Goal: Information Seeking & Learning: Learn about a topic

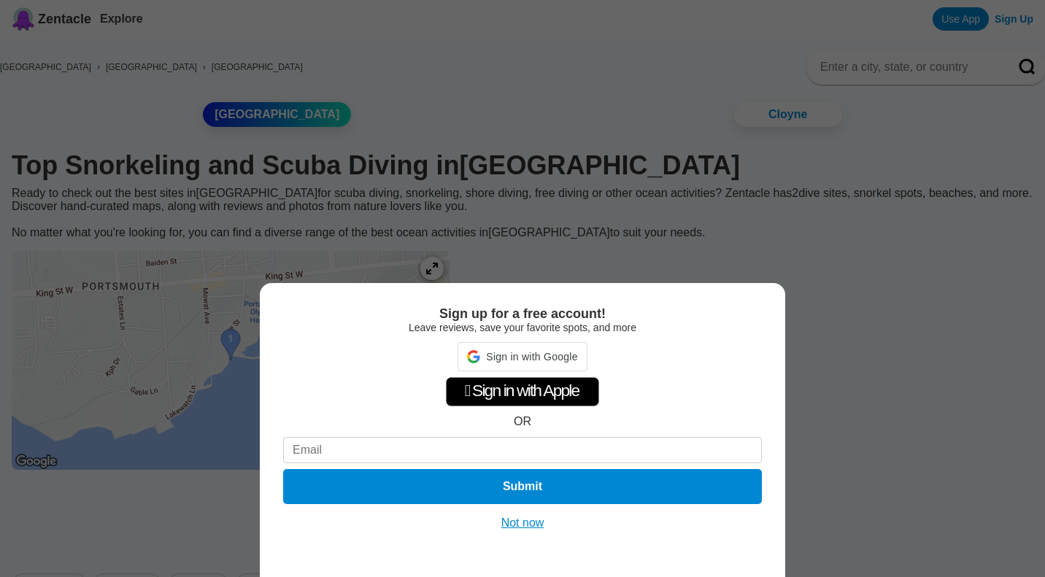
click at [532, 525] on button "Not now" at bounding box center [523, 523] width 52 height 15
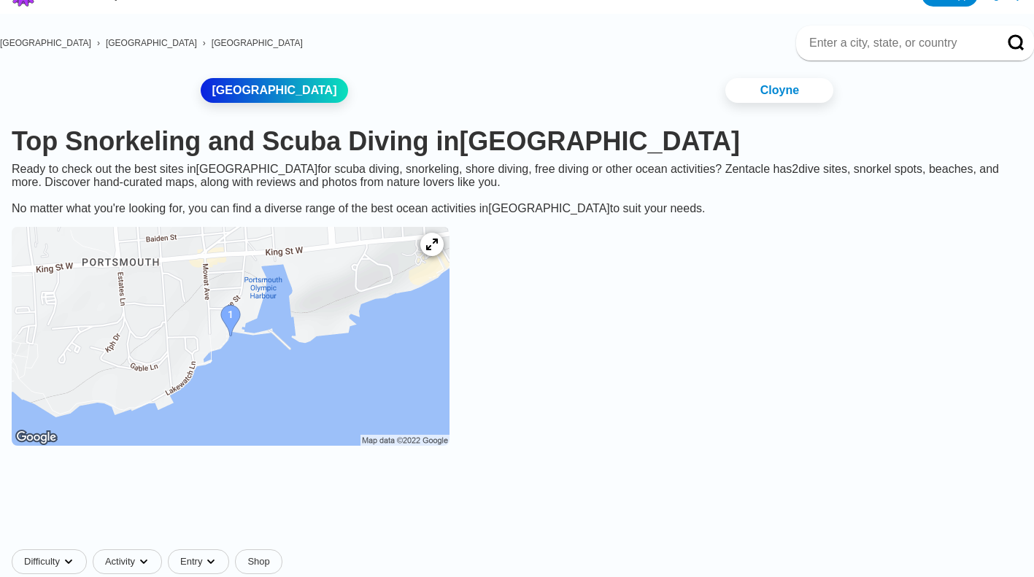
scroll to position [25, 0]
click at [234, 331] on img at bounding box center [231, 335] width 438 height 219
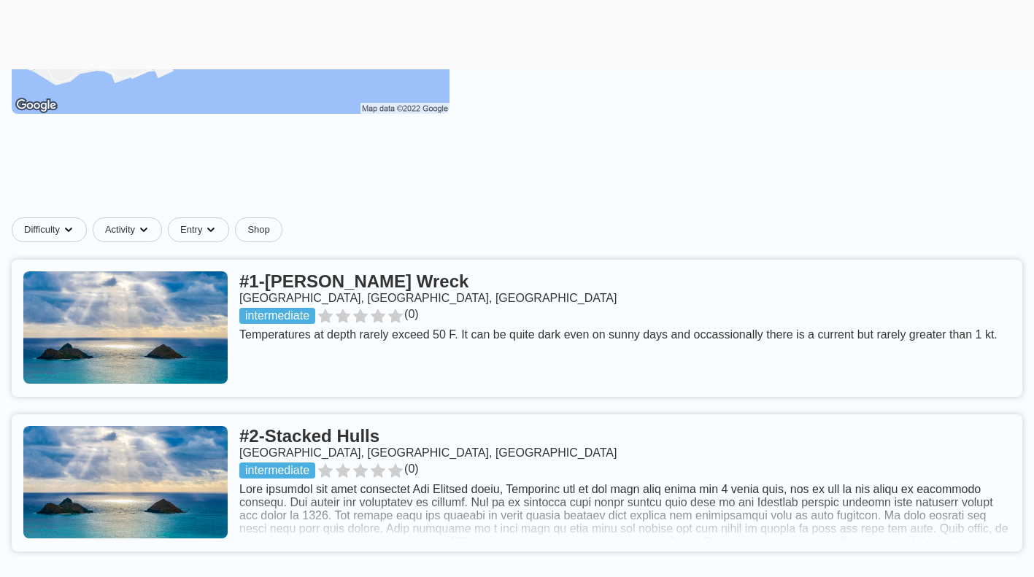
scroll to position [357, 0]
click at [320, 300] on link at bounding box center [517, 327] width 1011 height 137
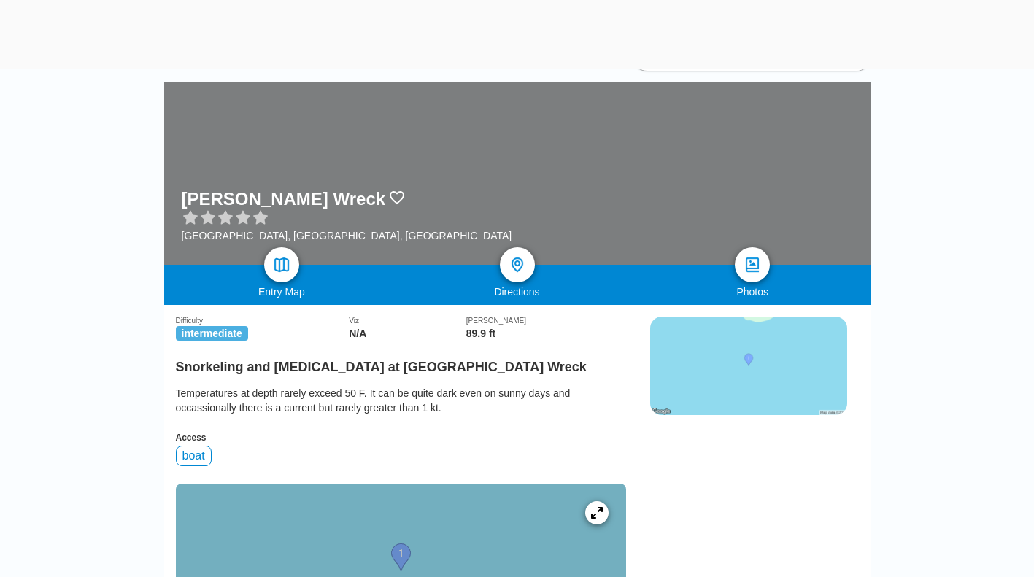
scroll to position [166, 0]
click at [278, 267] on img at bounding box center [282, 266] width 18 height 18
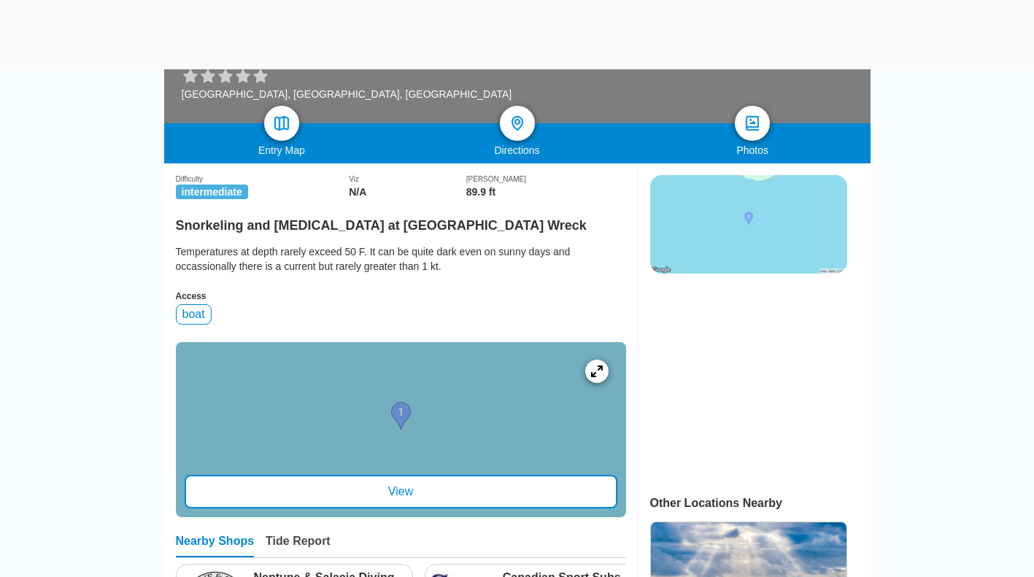
scroll to position [315, 0]
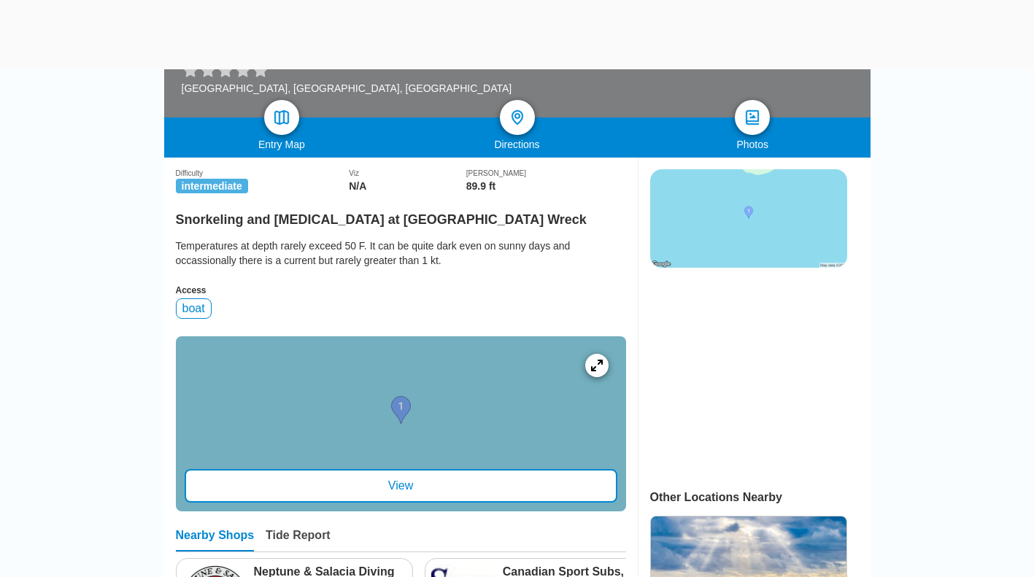
click at [388, 489] on div at bounding box center [401, 423] width 450 height 175
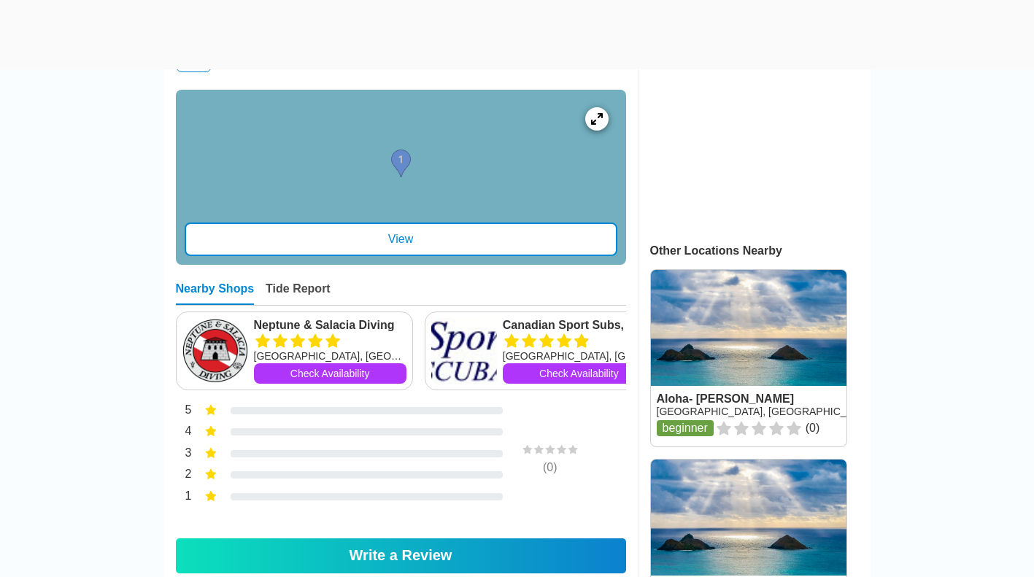
scroll to position [479, 0]
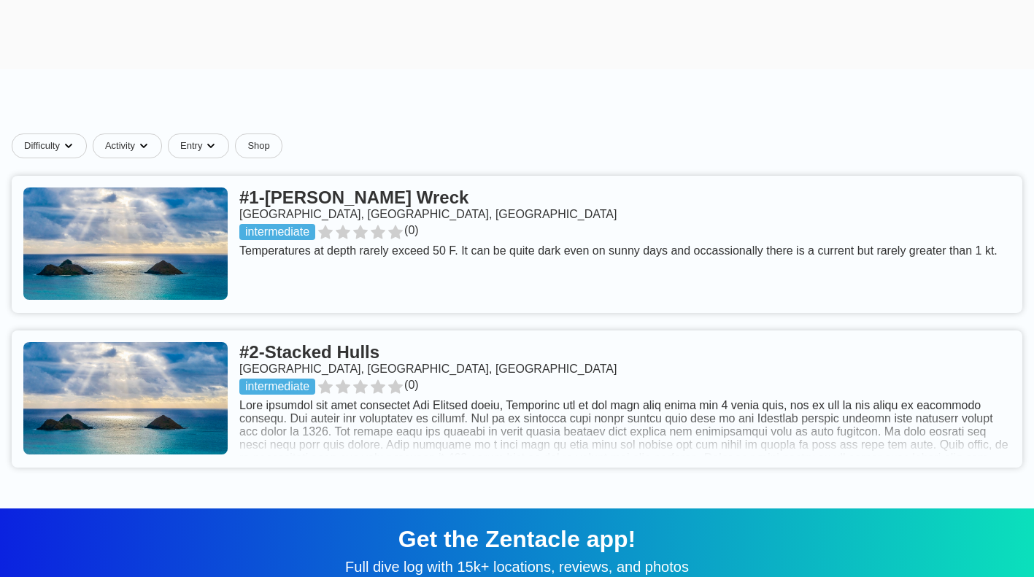
scroll to position [528, 0]
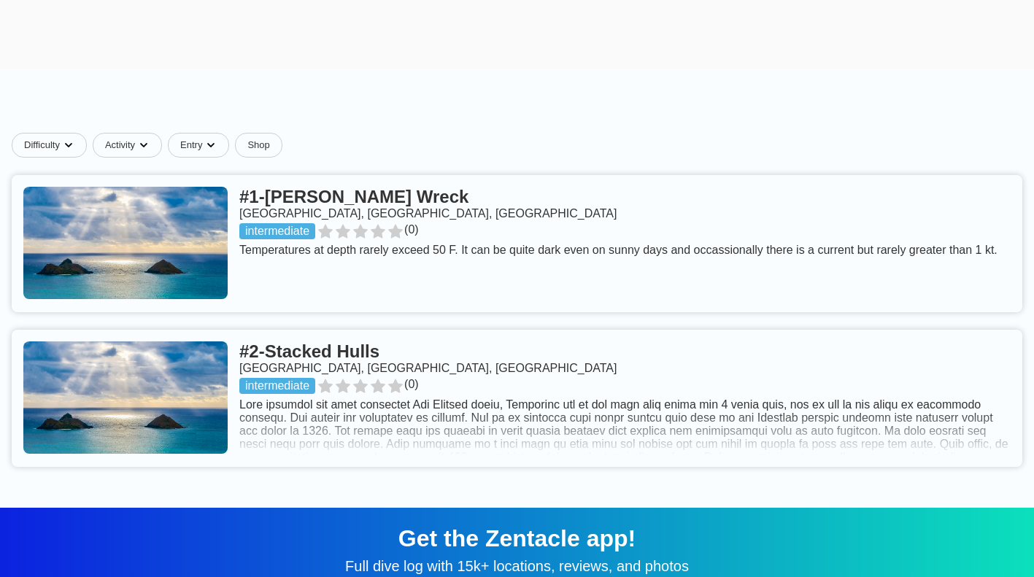
click at [305, 374] on link at bounding box center [517, 398] width 1011 height 137
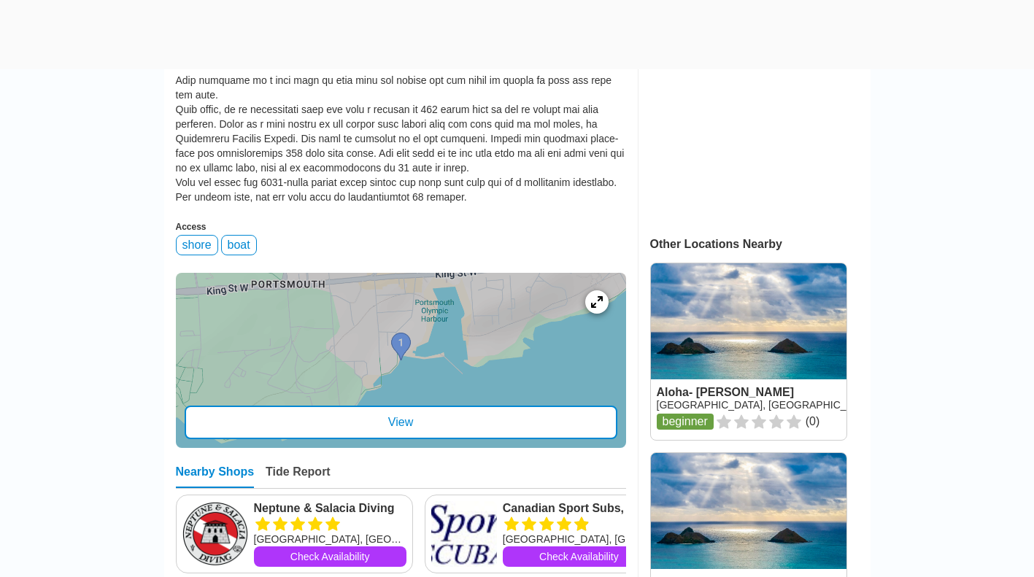
scroll to position [569, 0]
click at [319, 438] on div "View" at bounding box center [401, 422] width 433 height 34
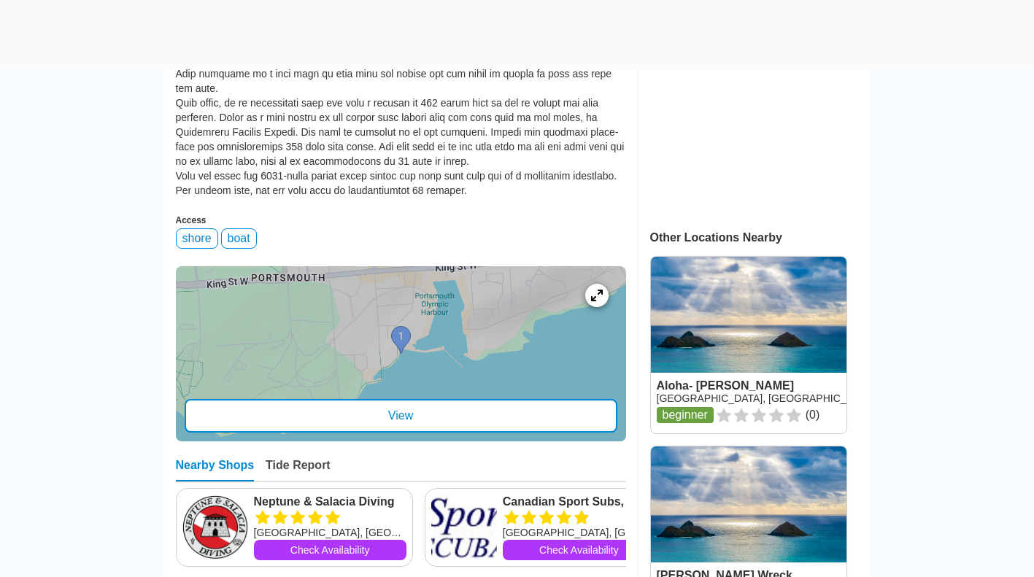
scroll to position [604, 0]
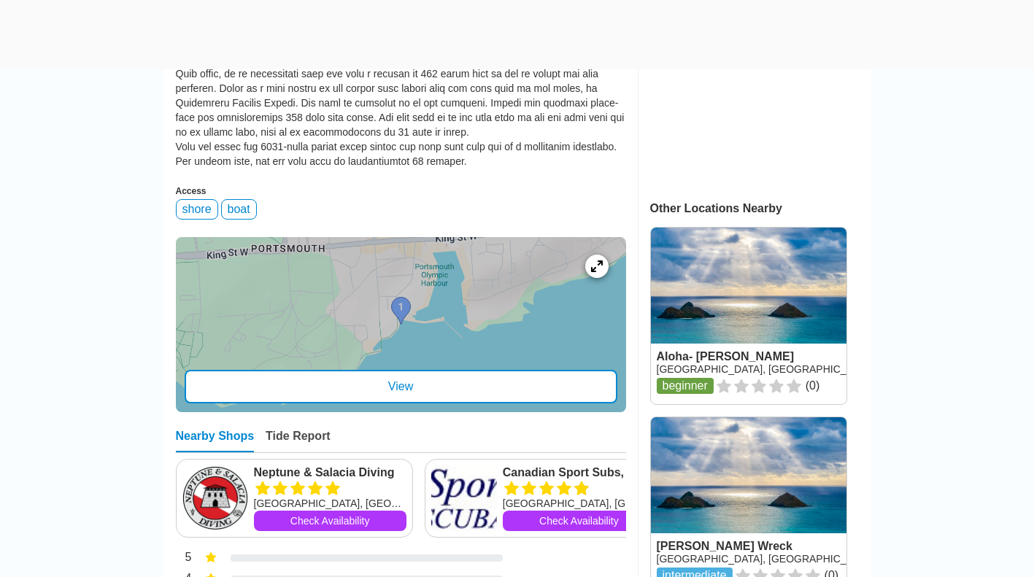
click at [398, 313] on div at bounding box center [401, 324] width 450 height 175
click at [413, 399] on div "View" at bounding box center [401, 387] width 433 height 34
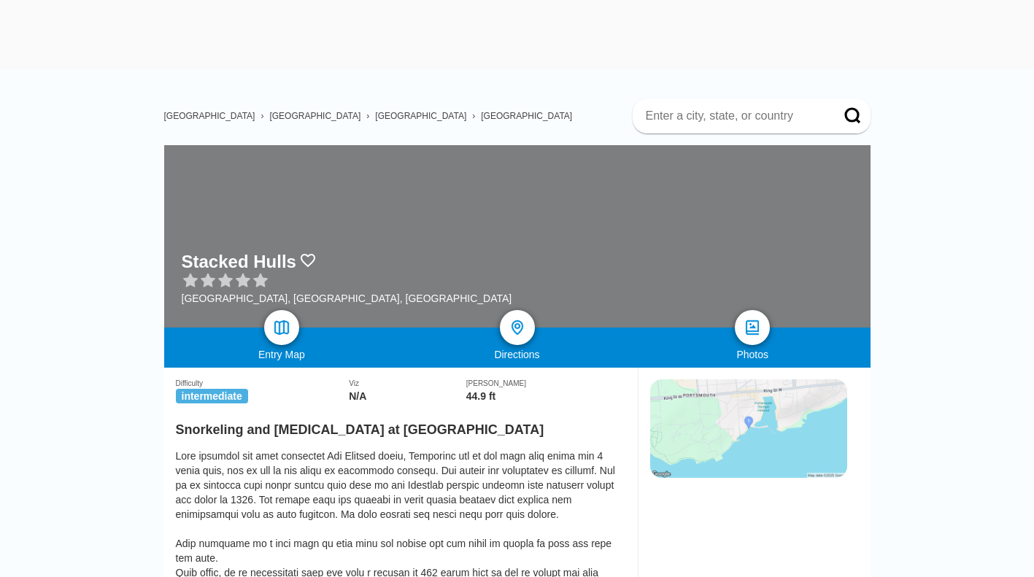
scroll to position [100, 0]
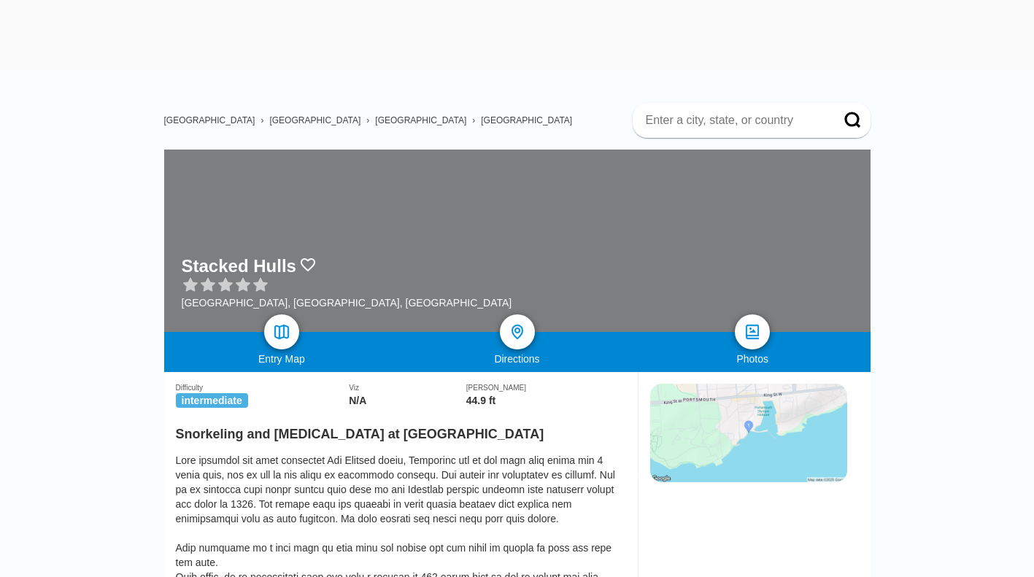
click at [514, 335] on img at bounding box center [518, 332] width 18 height 18
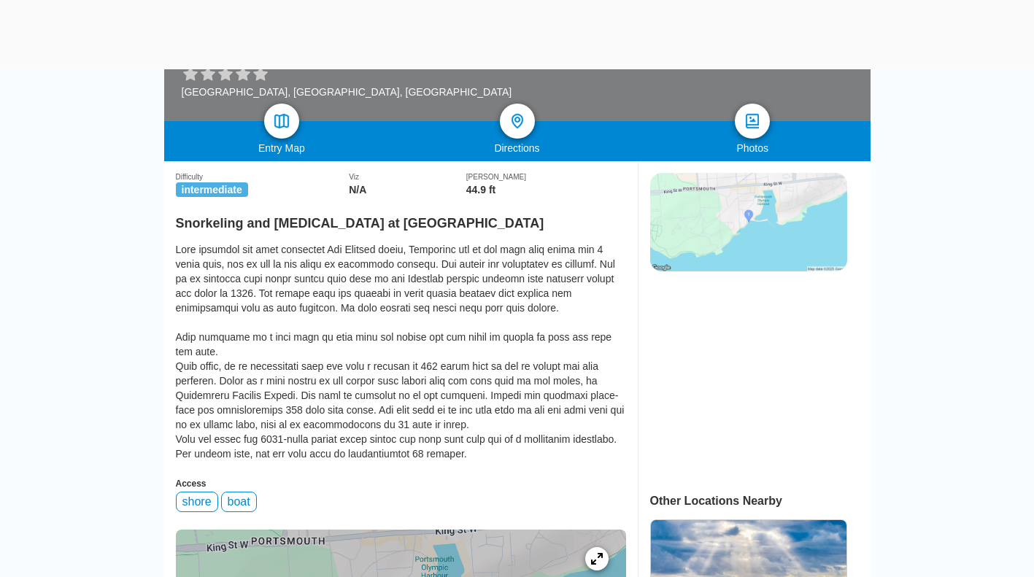
scroll to position [0, 0]
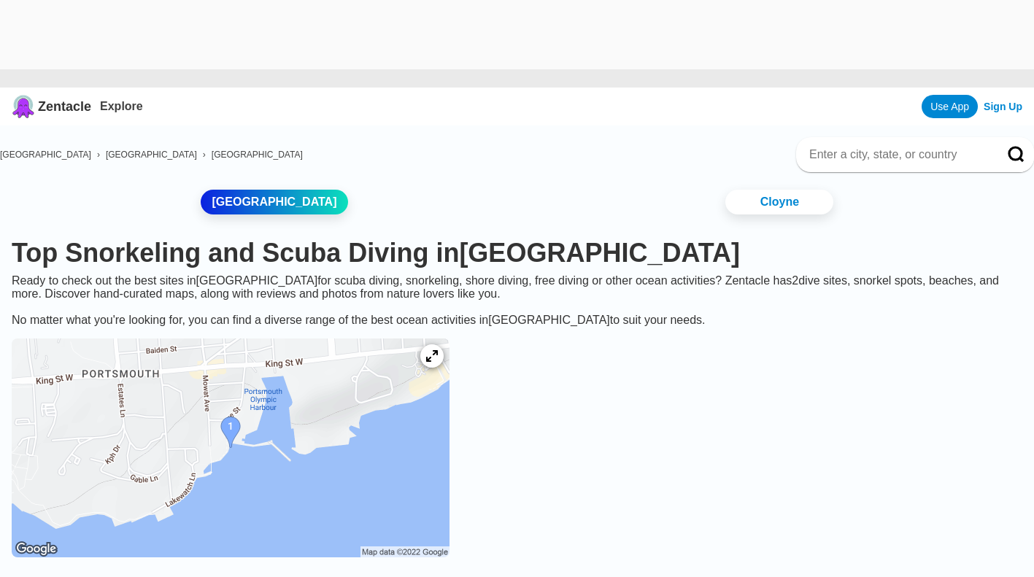
click at [108, 116] on div "Zentacle Explore Use App Sign Up" at bounding box center [517, 107] width 1034 height 38
